Goal: Find contact information

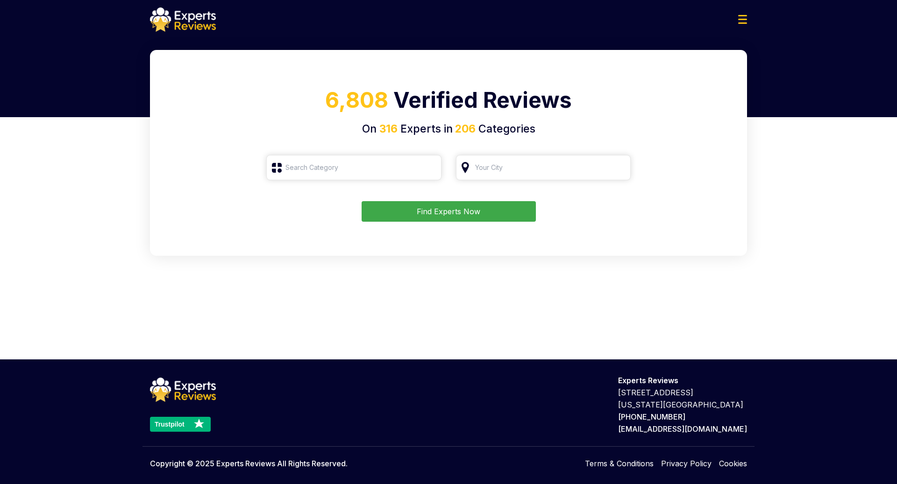
type input "Roofing"
click at [474, 208] on button "Find Experts Now" at bounding box center [449, 211] width 174 height 21
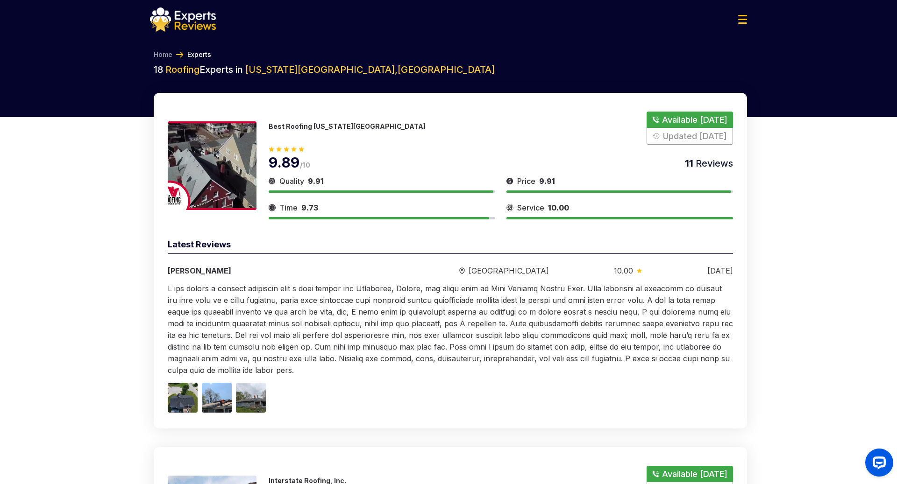
click at [681, 117] on button "Show Number" at bounding box center [689, 128] width 86 height 33
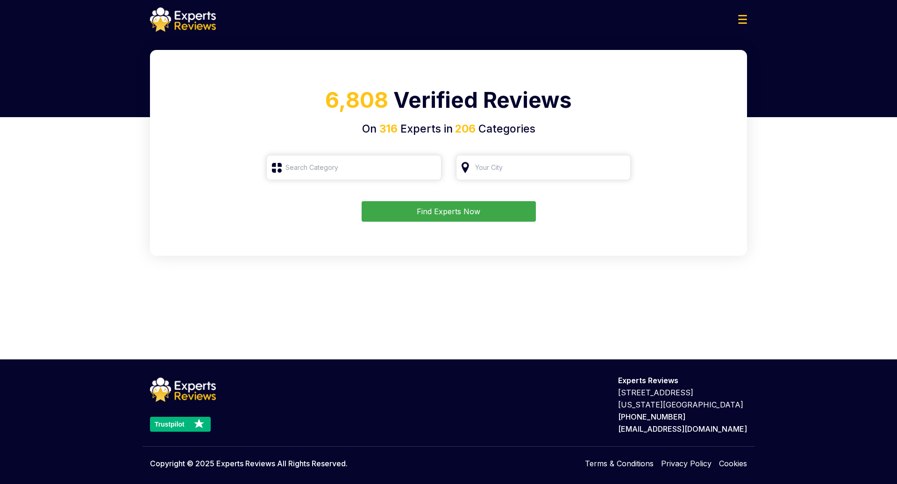
type input "Roofing"
click at [423, 219] on button "Find Experts Now" at bounding box center [449, 211] width 174 height 21
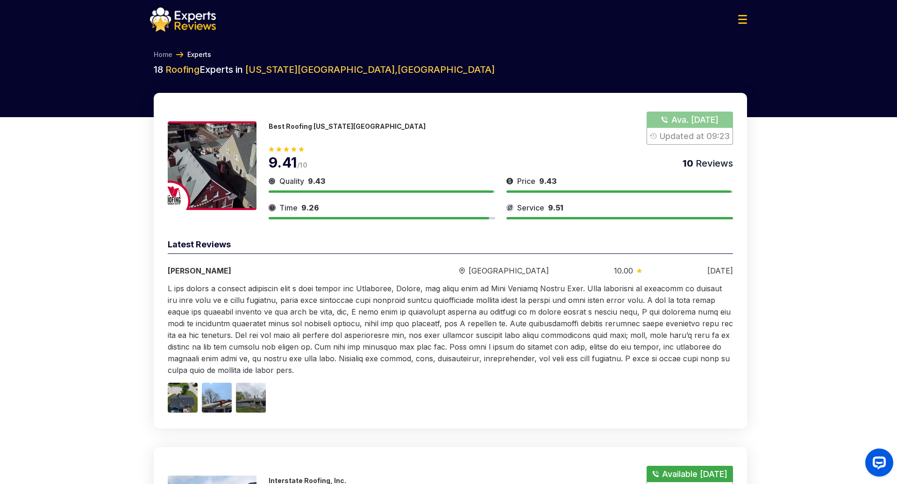
click at [676, 115] on button "Show Number" at bounding box center [689, 128] width 86 height 33
